Goal: Task Accomplishment & Management: Use online tool/utility

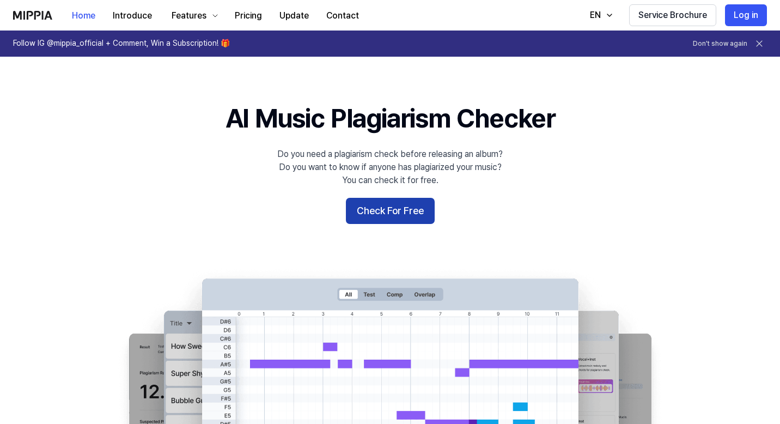
click at [377, 212] on button "Check For Free" at bounding box center [390, 211] width 89 height 26
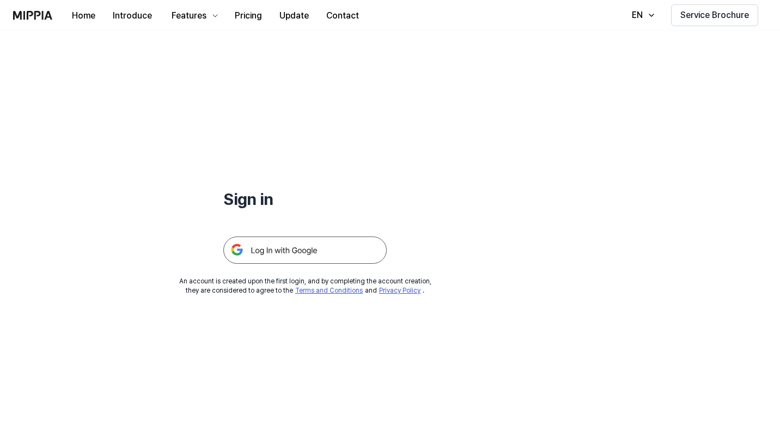
click at [295, 248] on img at bounding box center [304, 249] width 163 height 27
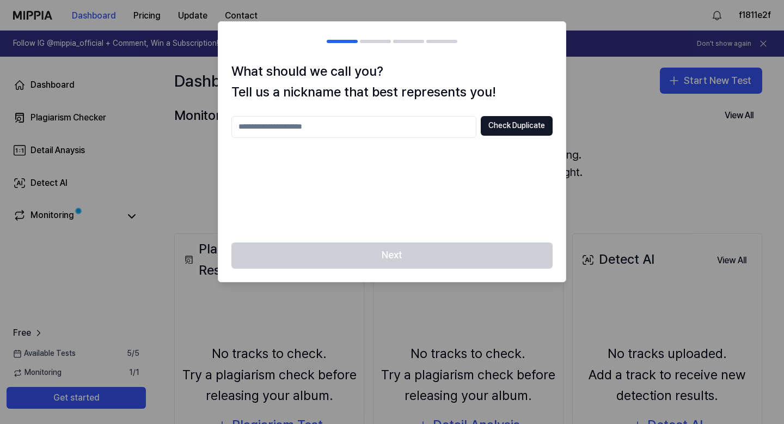
click at [430, 125] on input "text" at bounding box center [353, 127] width 245 height 22
type input "*"
type input "****"
click at [537, 123] on button "Check Duplicate" at bounding box center [517, 126] width 72 height 20
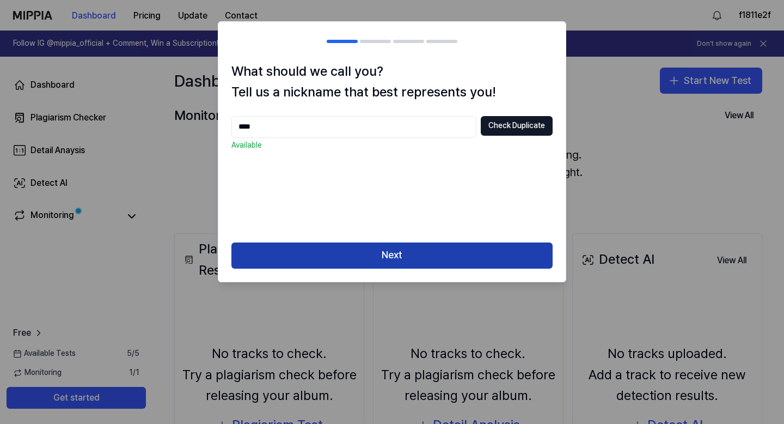
click at [394, 260] on button "Next" at bounding box center [391, 255] width 321 height 26
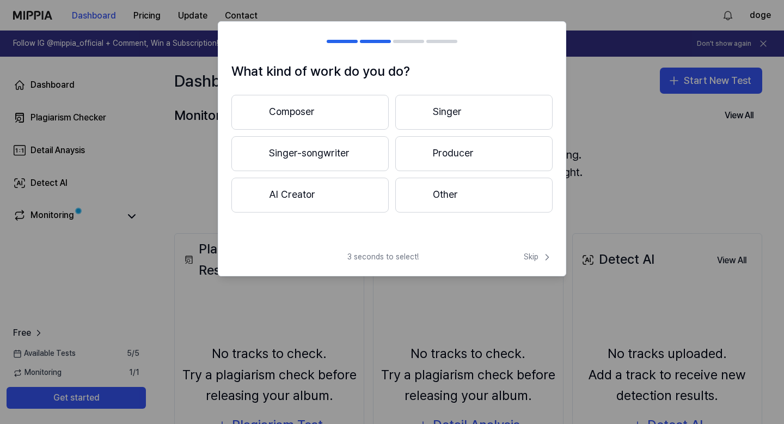
click at [333, 192] on button "AI Creator" at bounding box center [309, 195] width 157 height 35
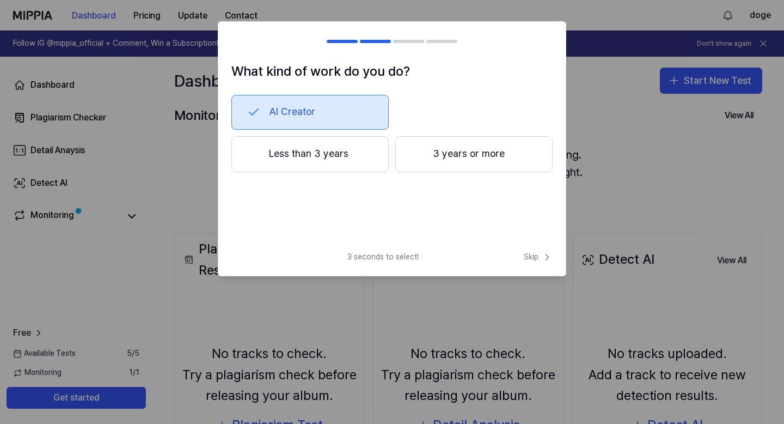
click at [352, 161] on button "Less than 3 years" at bounding box center [309, 154] width 157 height 36
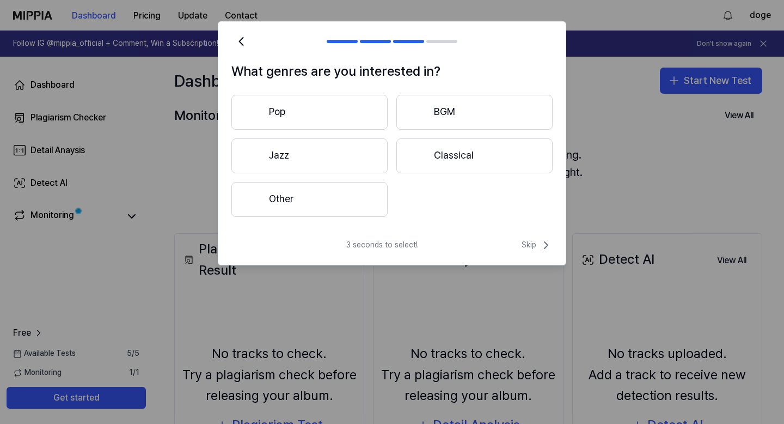
click at [303, 208] on button "Other" at bounding box center [309, 199] width 156 height 35
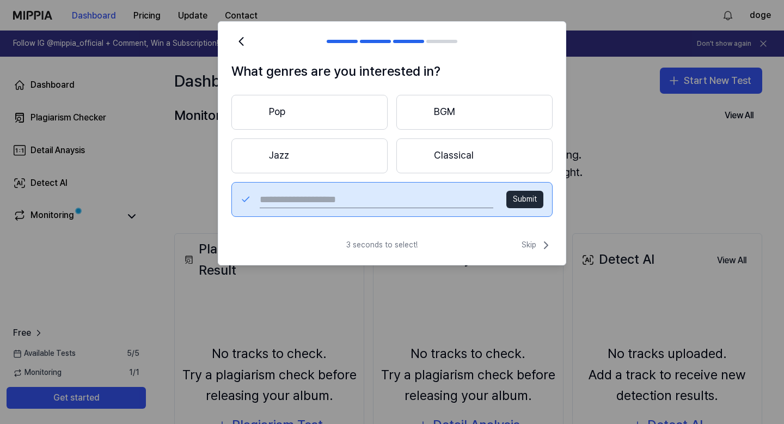
click at [321, 115] on button "Pop" at bounding box center [309, 112] width 156 height 35
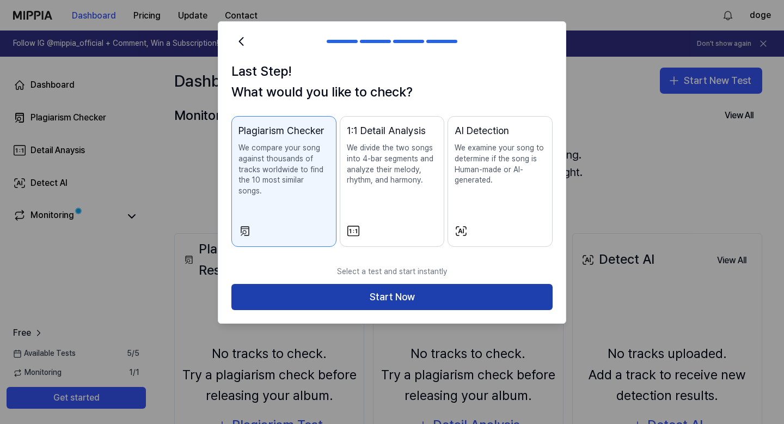
click at [345, 286] on button "Start Now" at bounding box center [391, 297] width 321 height 26
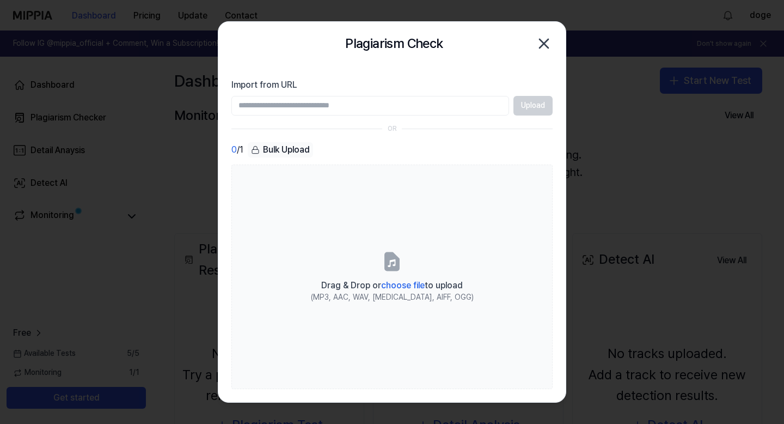
paste input "**********"
type input "**********"
paste input "**********"
type input "**********"
click at [531, 102] on button "Upload" at bounding box center [533, 106] width 39 height 20
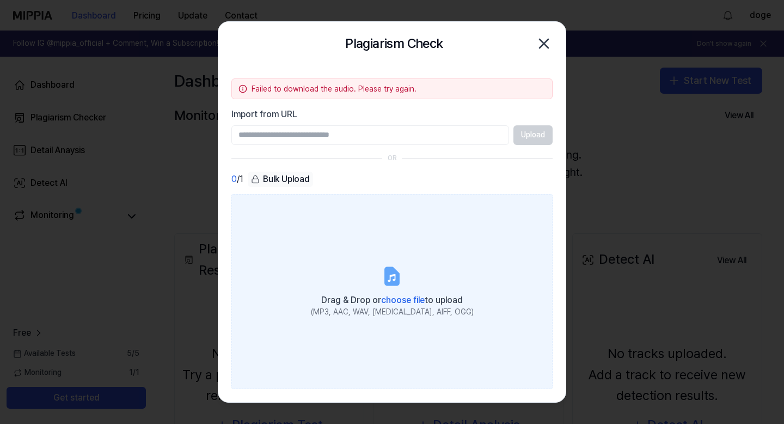
click at [397, 288] on label "Drag & Drop or choose file to upload (MP3, AAC, WAV, FLAC, AIFF, OGG)" at bounding box center [391, 291] width 321 height 195
click at [0, 0] on input "Drag & Drop or choose file to upload (MP3, AAC, WAV, FLAC, AIFF, OGG)" at bounding box center [0, 0] width 0 height 0
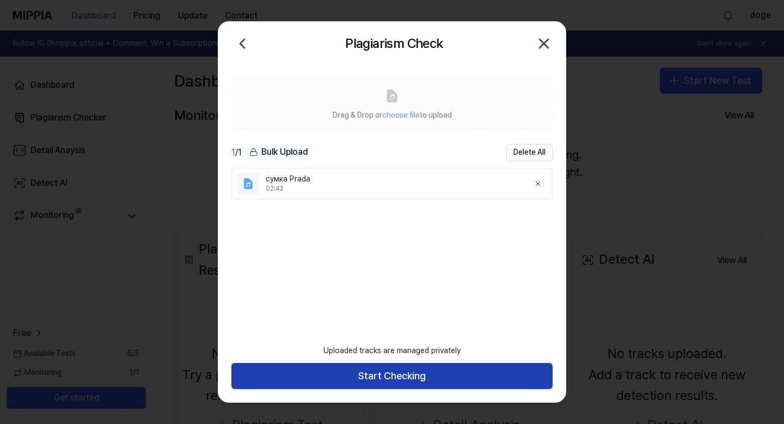
click at [401, 370] on button "Start Checking" at bounding box center [391, 376] width 321 height 26
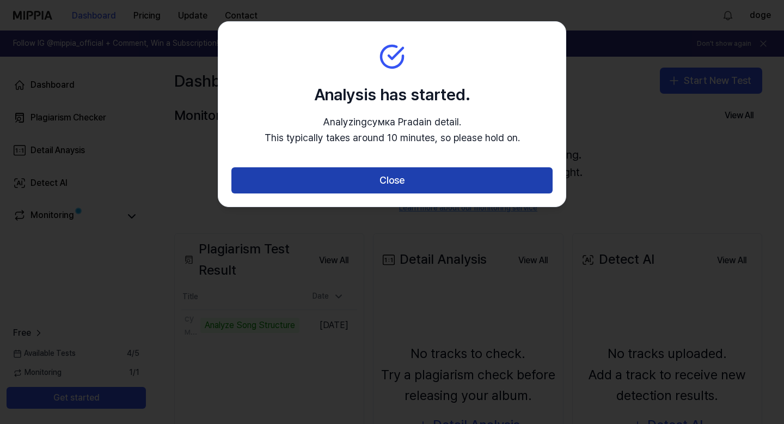
click at [363, 185] on button "Close" at bounding box center [391, 180] width 321 height 26
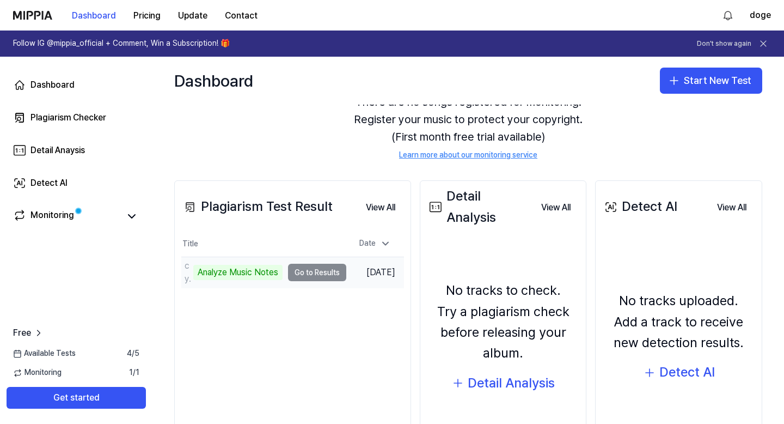
scroll to position [54, 0]
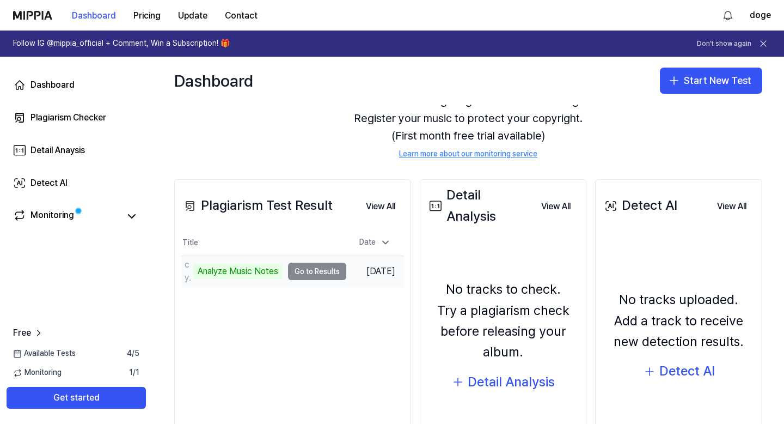
click at [313, 268] on td "сумка Prada Analyze Music Notes Go to Results" at bounding box center [263, 271] width 165 height 30
click at [240, 270] on div "Analyze Music Notes" at bounding box center [237, 271] width 89 height 15
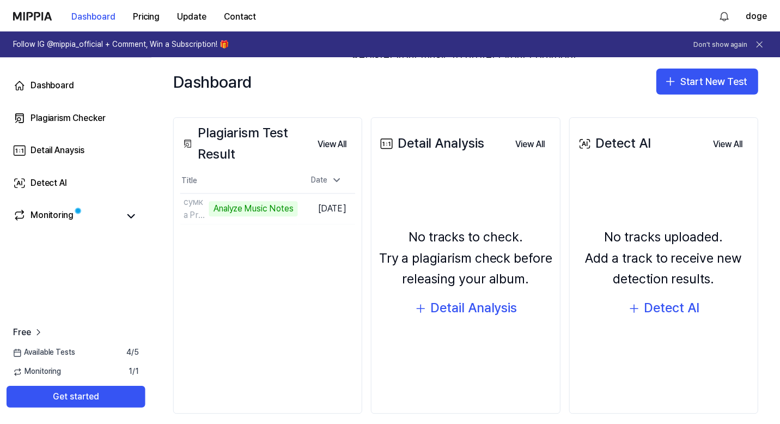
scroll to position [115, 0]
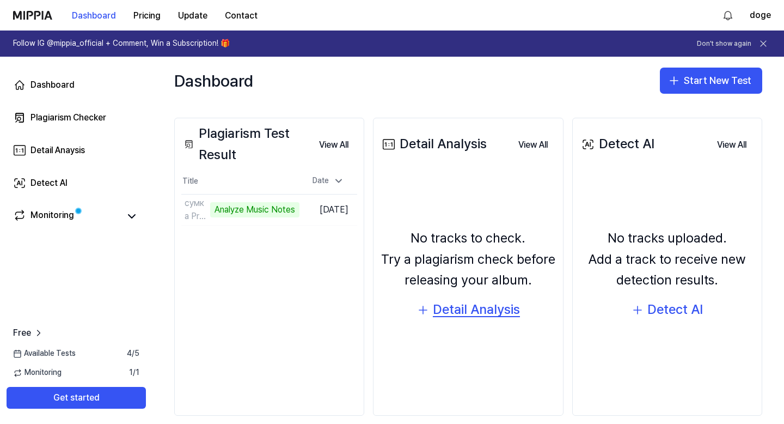
click at [491, 301] on div "Detail Analysis" at bounding box center [476, 309] width 87 height 21
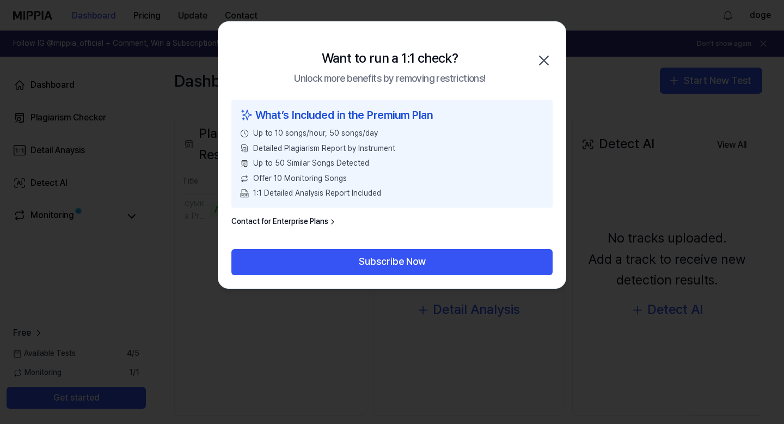
click at [548, 65] on icon "button" at bounding box center [544, 60] width 9 height 9
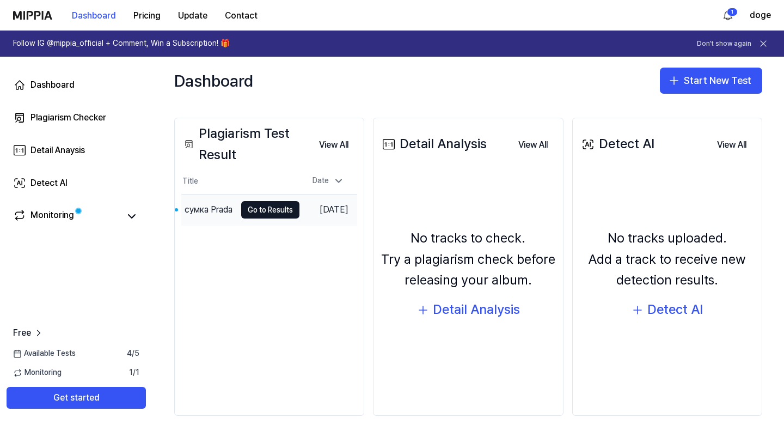
click at [212, 203] on div "сумка Prada" at bounding box center [209, 209] width 48 height 13
click at [250, 206] on button "Go to Results" at bounding box center [270, 209] width 58 height 17
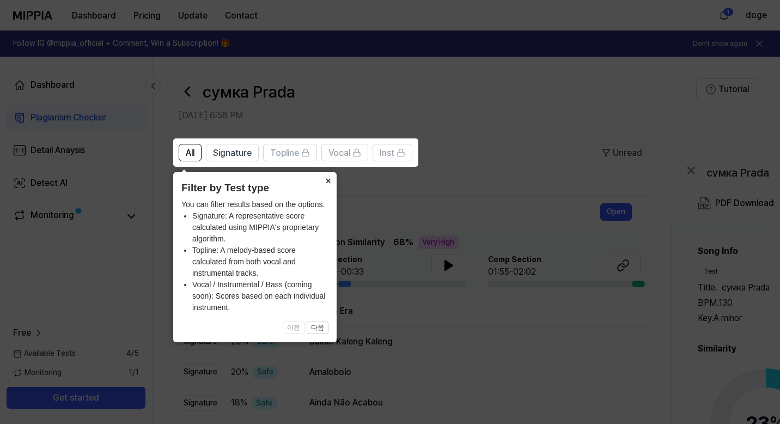
click at [326, 175] on button "×" at bounding box center [327, 179] width 17 height 15
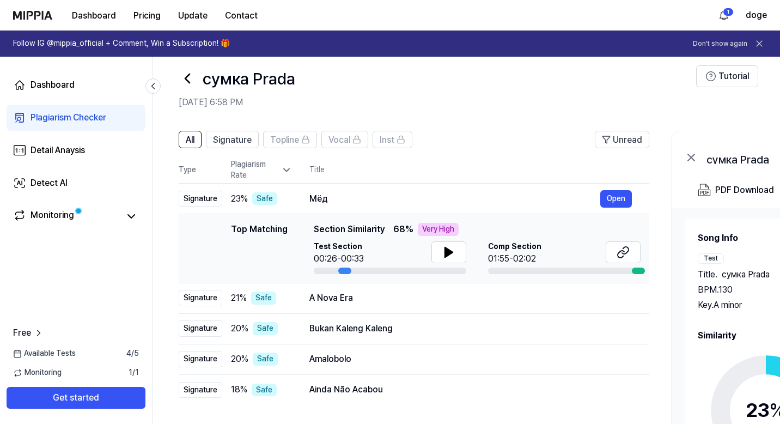
scroll to position [17, 0]
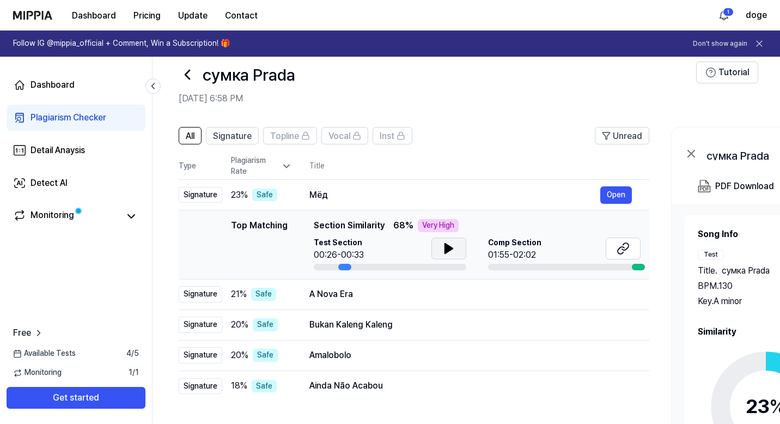
click at [436, 246] on button at bounding box center [448, 248] width 35 height 22
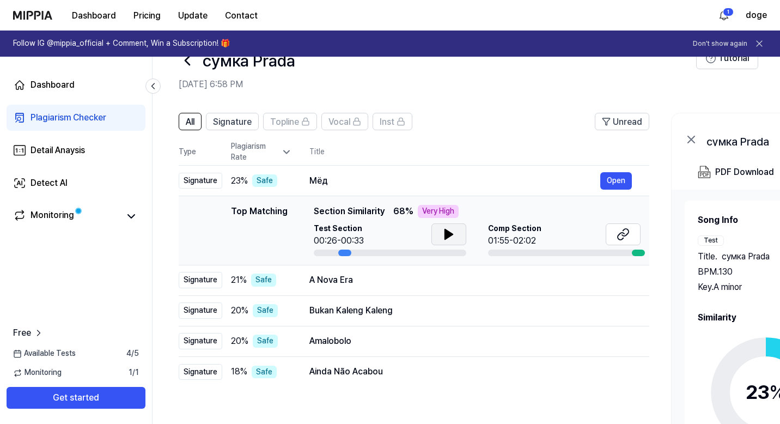
click at [445, 230] on icon at bounding box center [449, 234] width 8 height 10
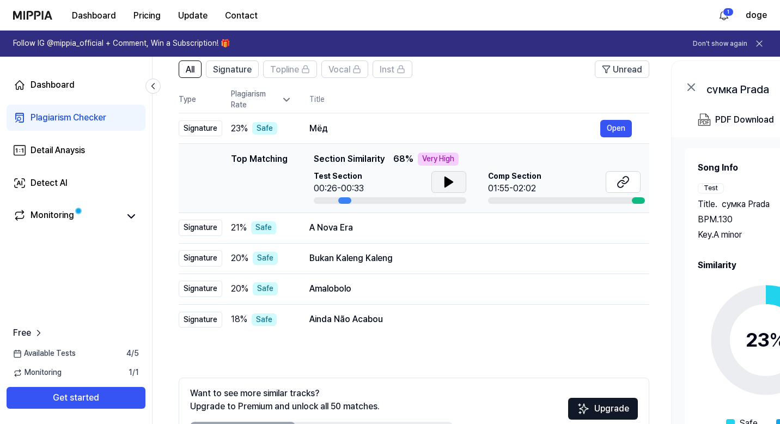
scroll to position [72, 0]
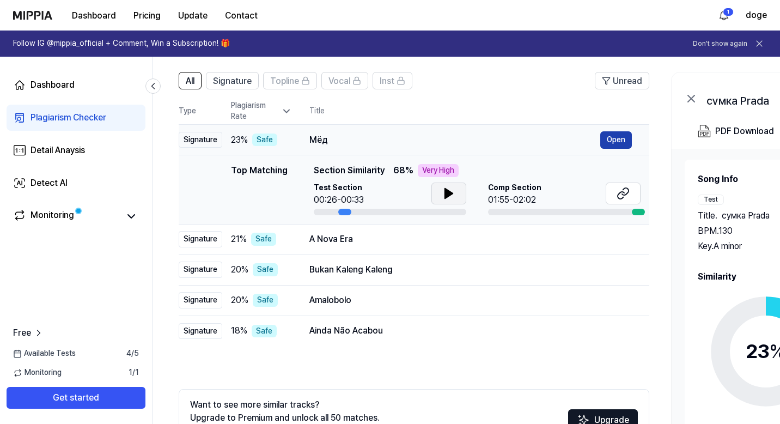
click at [616, 138] on button "Open" at bounding box center [616, 139] width 32 height 17
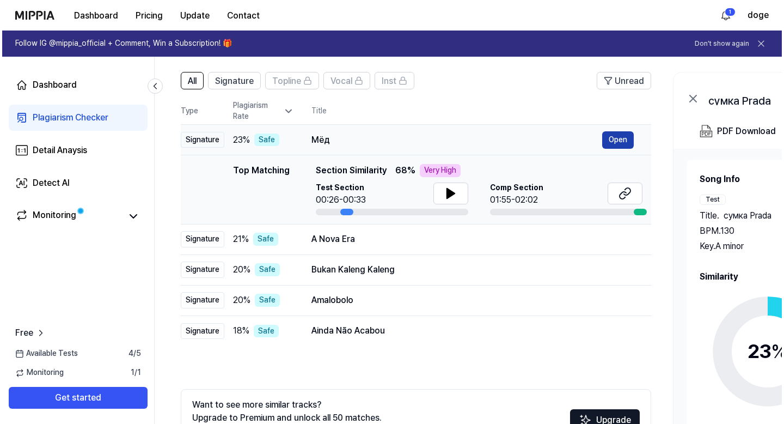
scroll to position [0, 0]
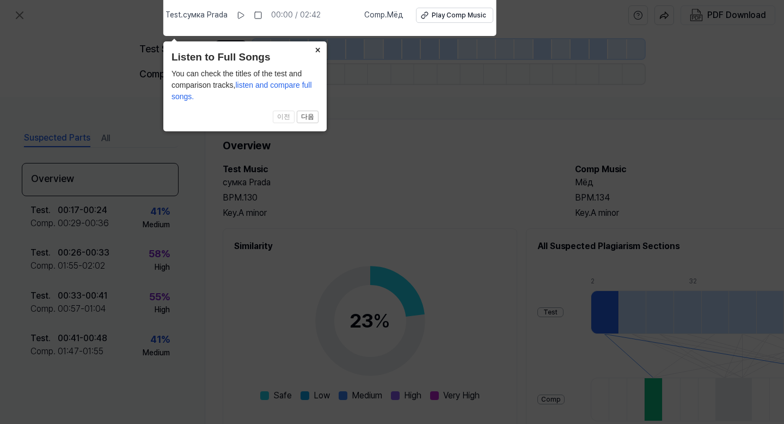
click at [317, 48] on button "×" at bounding box center [317, 48] width 17 height 15
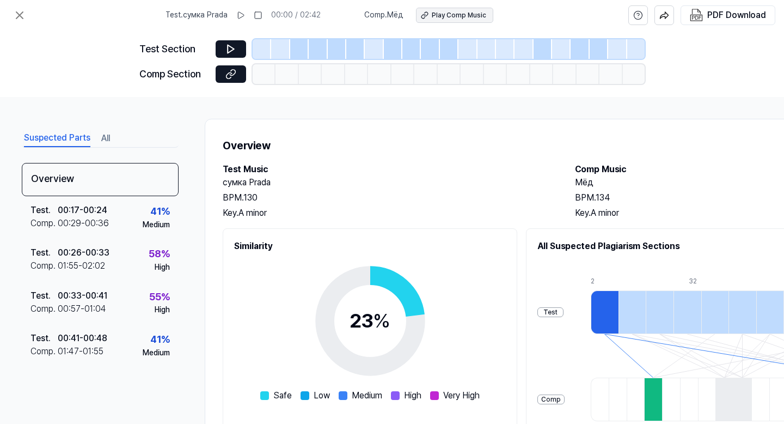
click at [445, 18] on div "Play Comp Music" at bounding box center [459, 15] width 54 height 9
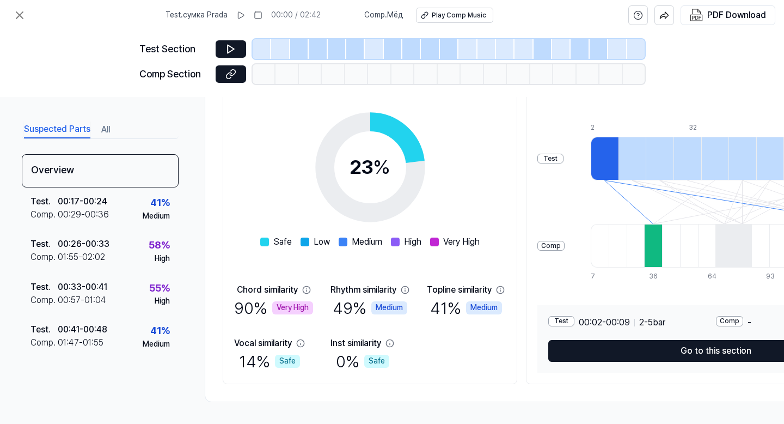
scroll to position [154, 0]
click at [305, 290] on icon at bounding box center [306, 289] width 9 height 9
click at [309, 290] on icon at bounding box center [306, 289] width 9 height 9
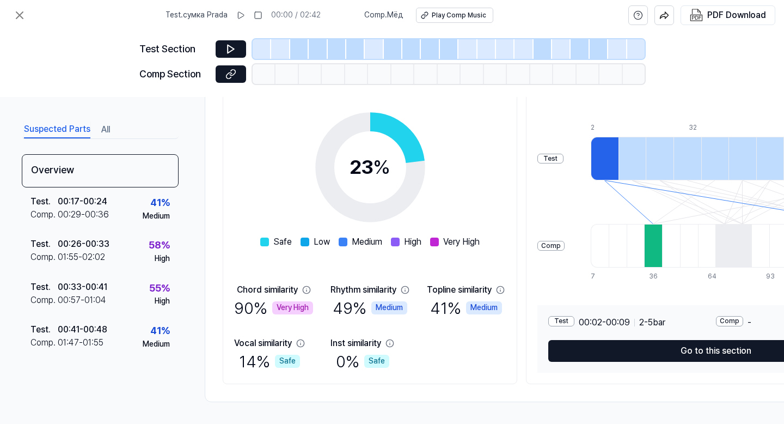
click at [309, 290] on icon at bounding box center [306, 289] width 9 height 9
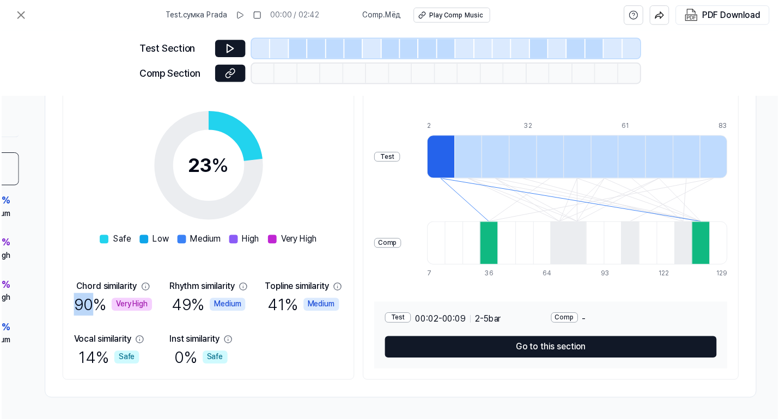
scroll to position [156, 0]
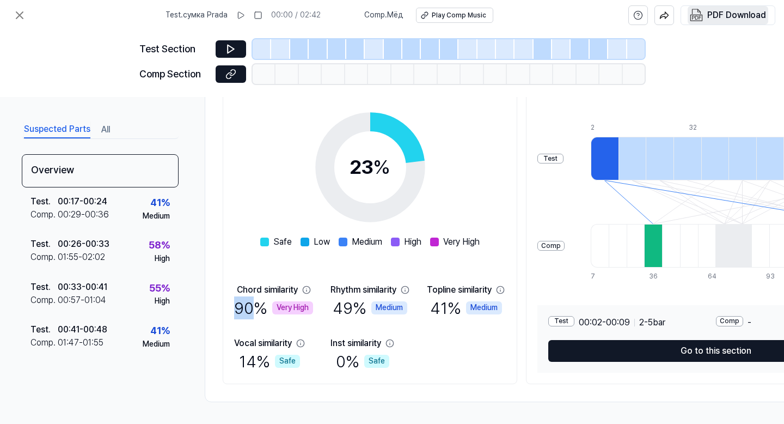
click at [731, 21] on div "PDF Download" at bounding box center [736, 15] width 59 height 14
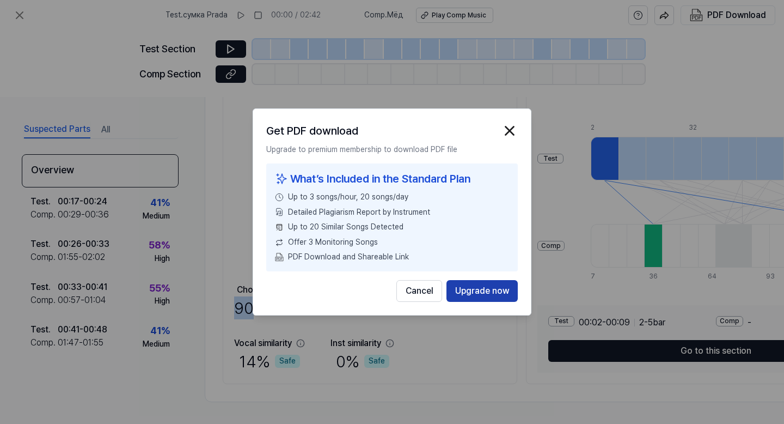
click at [482, 294] on button "Upgrade now" at bounding box center [482, 291] width 71 height 22
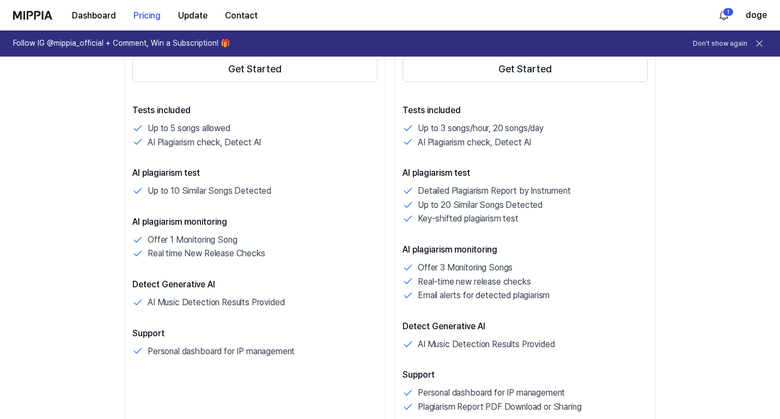
scroll to position [283, 0]
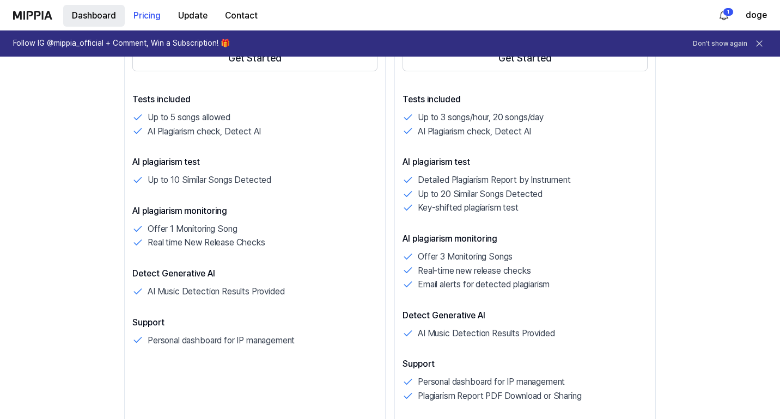
click at [105, 22] on button "Dashboard" at bounding box center [94, 16] width 62 height 22
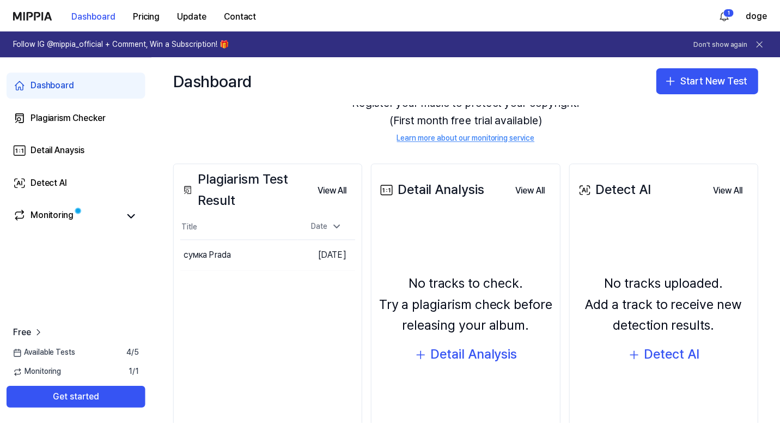
scroll to position [129, 0]
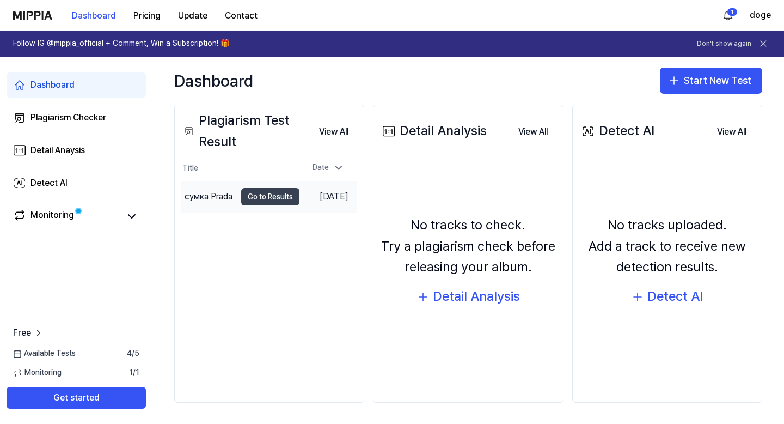
click at [269, 193] on button "Go to Results" at bounding box center [270, 196] width 58 height 17
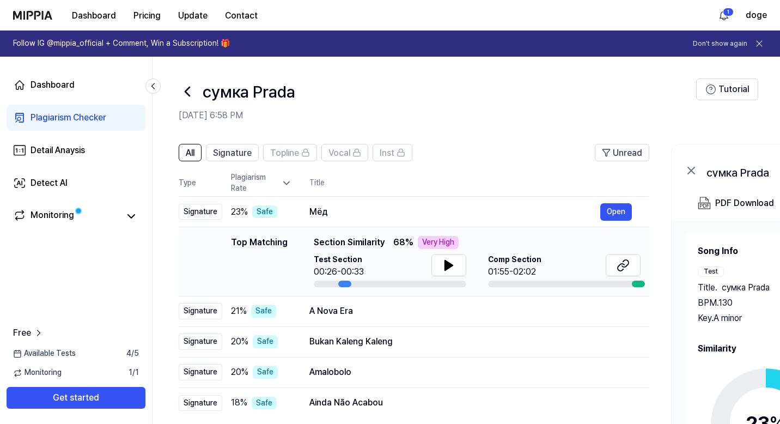
click at [359, 249] on div "Top Matching Section Similarity 68 % Very High Test Section 00:26-00:33 Comp Se…" at bounding box center [477, 261] width 327 height 51
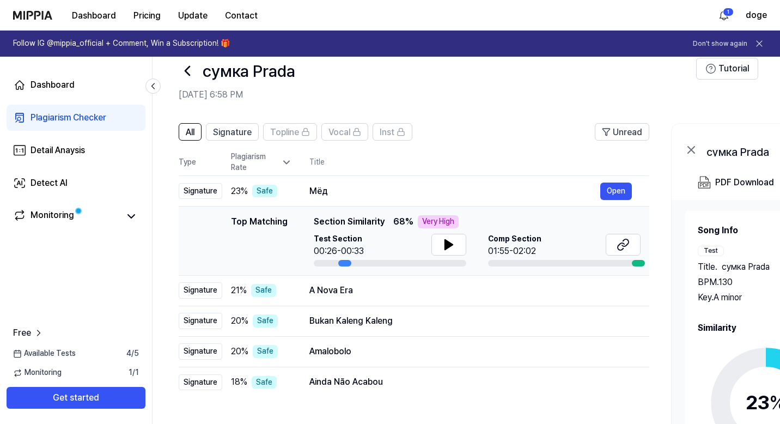
scroll to position [30, 0]
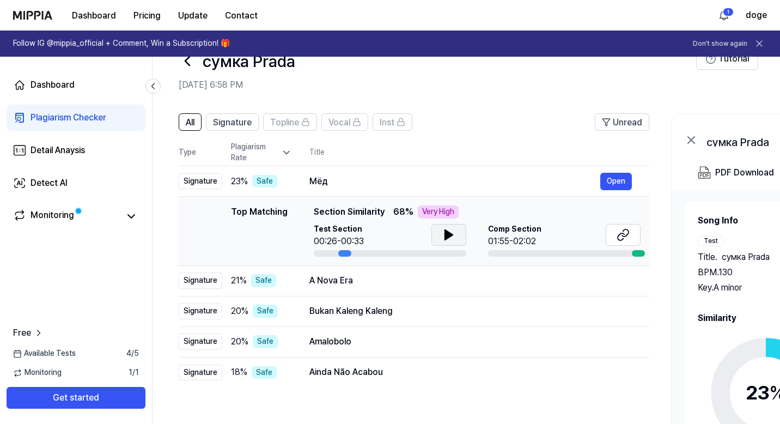
click at [445, 236] on icon at bounding box center [449, 235] width 8 height 10
click at [444, 236] on icon at bounding box center [448, 234] width 13 height 13
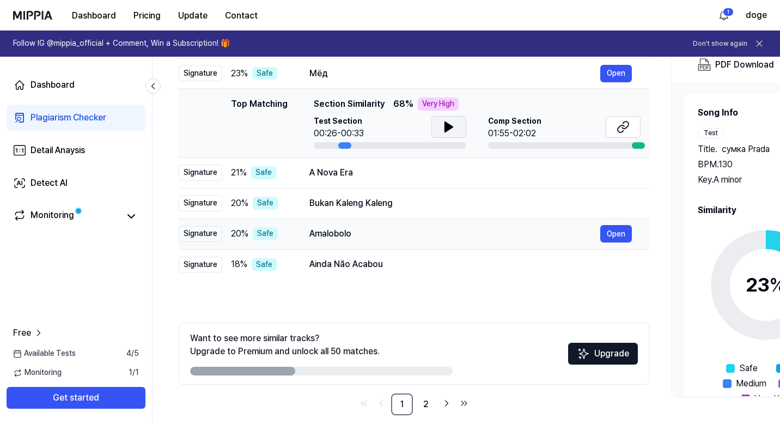
scroll to position [151, 0]
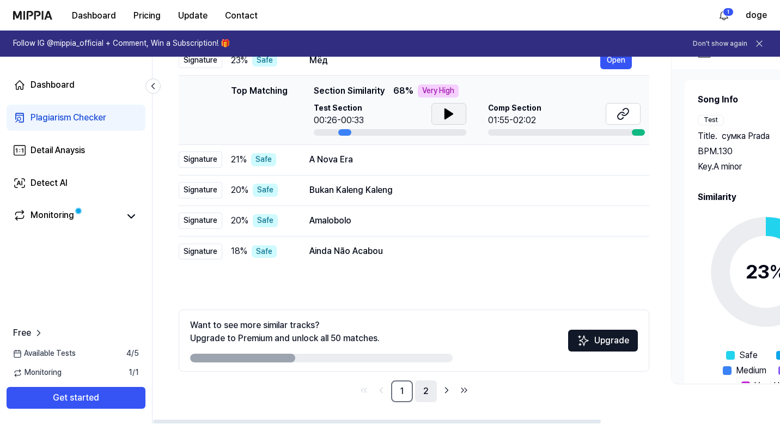
click at [433, 396] on link "2" at bounding box center [426, 391] width 22 height 22
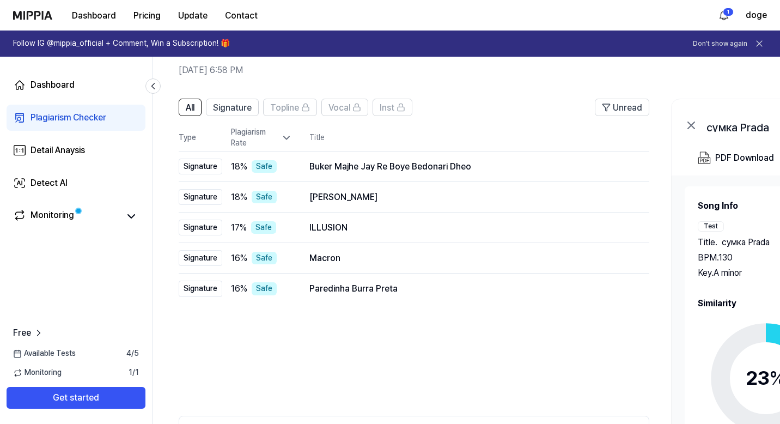
scroll to position [0, 0]
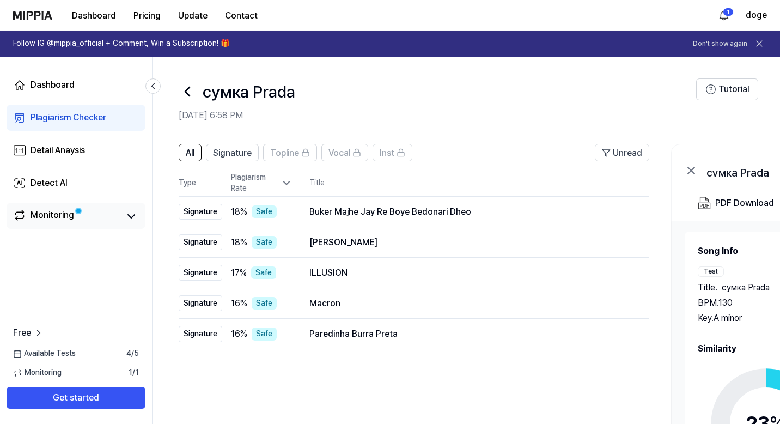
click at [120, 217] on div "Monitoring" at bounding box center [76, 216] width 126 height 15
click at [134, 217] on icon at bounding box center [131, 216] width 13 height 13
click at [134, 217] on icon at bounding box center [131, 216] width 7 height 3
